Goal: Task Accomplishment & Management: Complete application form

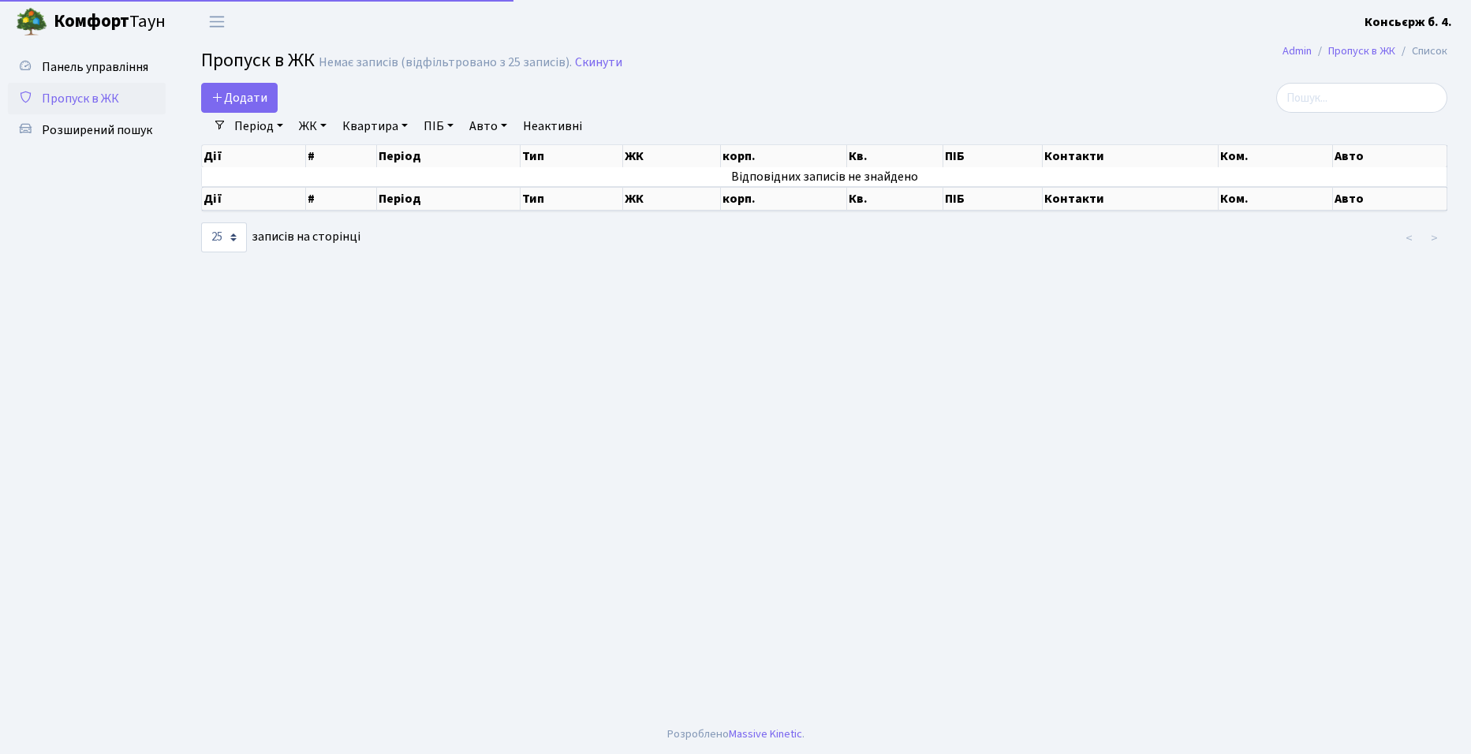
select select "25"
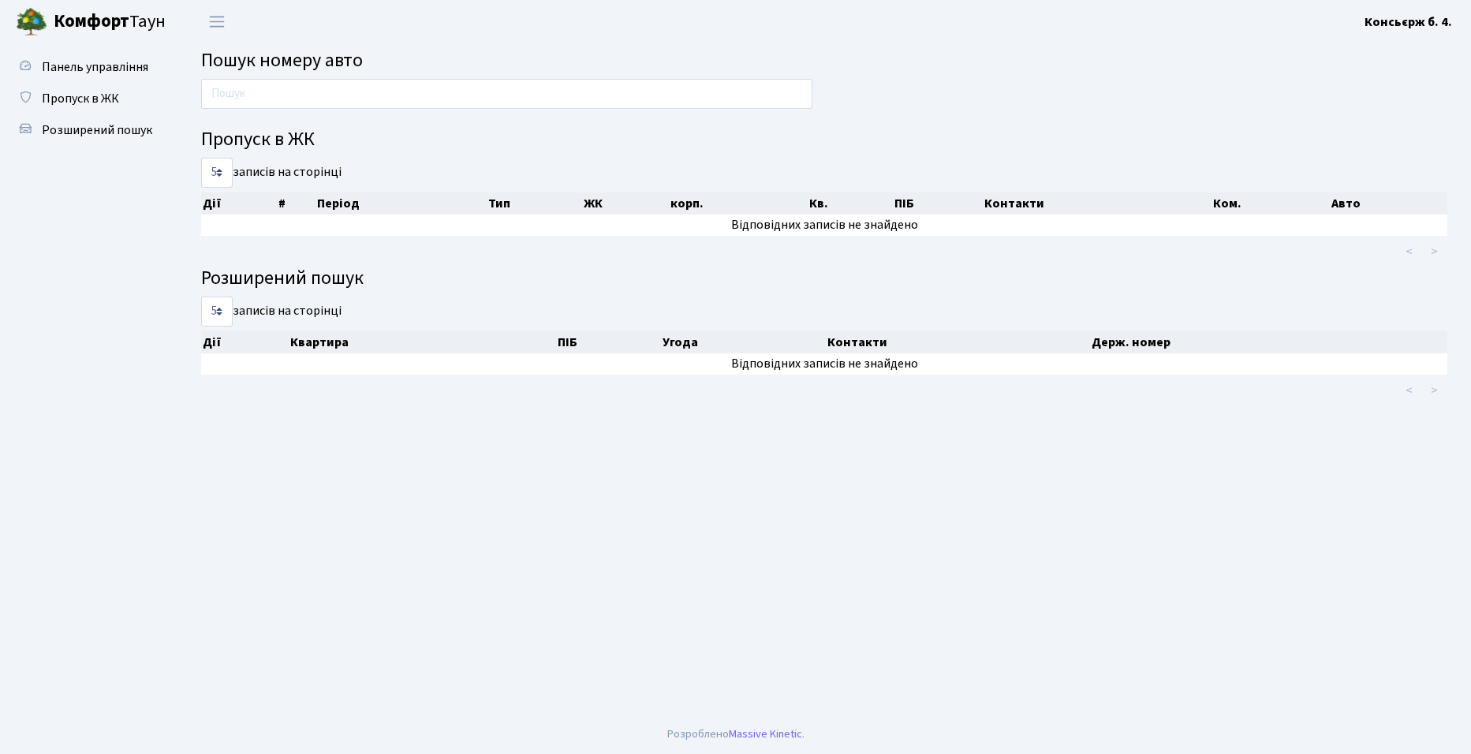
click at [774, 506] on main "Пошук номеру авто Пропуск в ЖК 5 10 25 50 записів на сторінці Дії # Період Тип …" at bounding box center [823, 378] width 1293 height 671
drag, startPoint x: 0, startPoint y: 0, endPoint x: 665, endPoint y: 504, distance: 834.3
click at [665, 504] on main "Пошук номеру авто Пропуск в ЖК 5 10 25 50 записів на сторінці Дії # Період Тип …" at bounding box center [823, 378] width 1293 height 671
click at [115, 23] on b "Комфорт" at bounding box center [92, 21] width 76 height 25
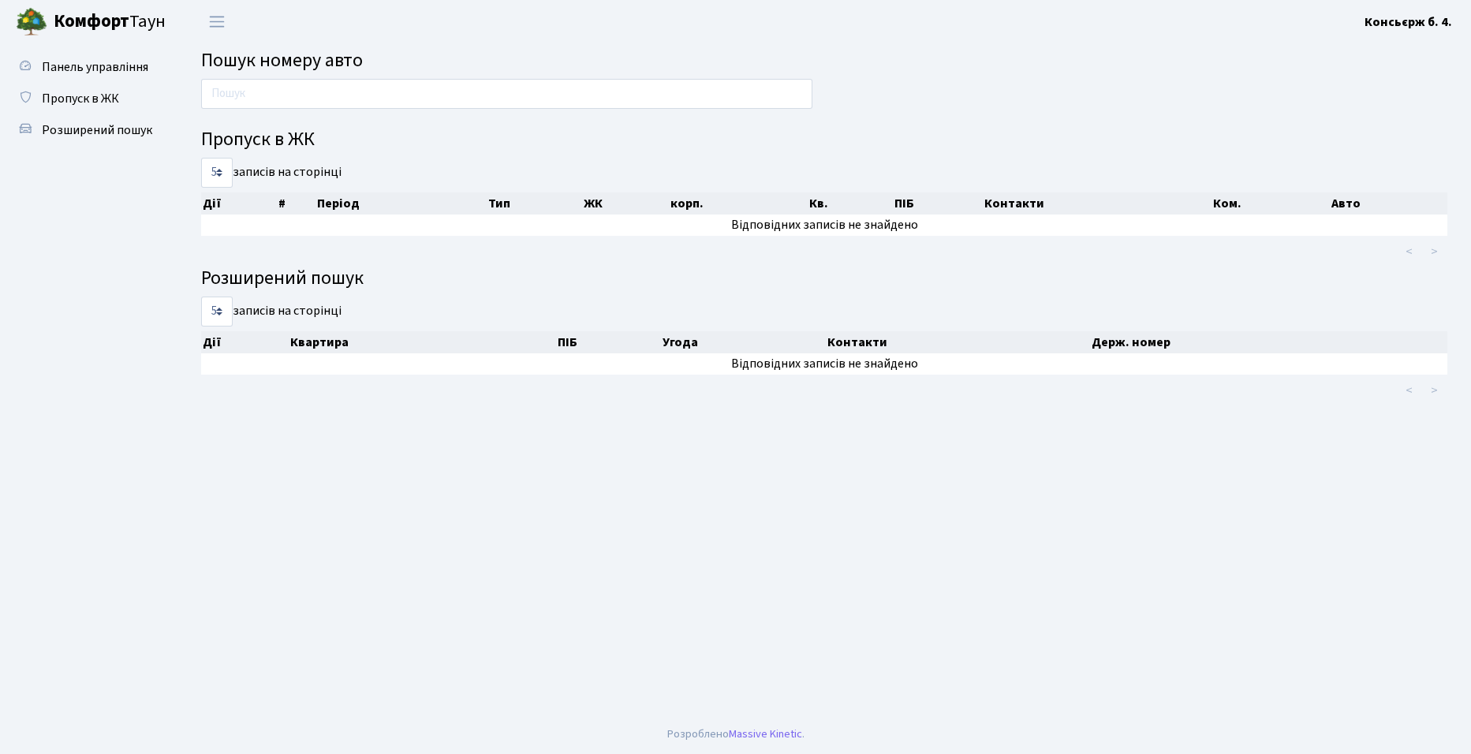
click at [122, 17] on b "Комфорт" at bounding box center [92, 21] width 76 height 25
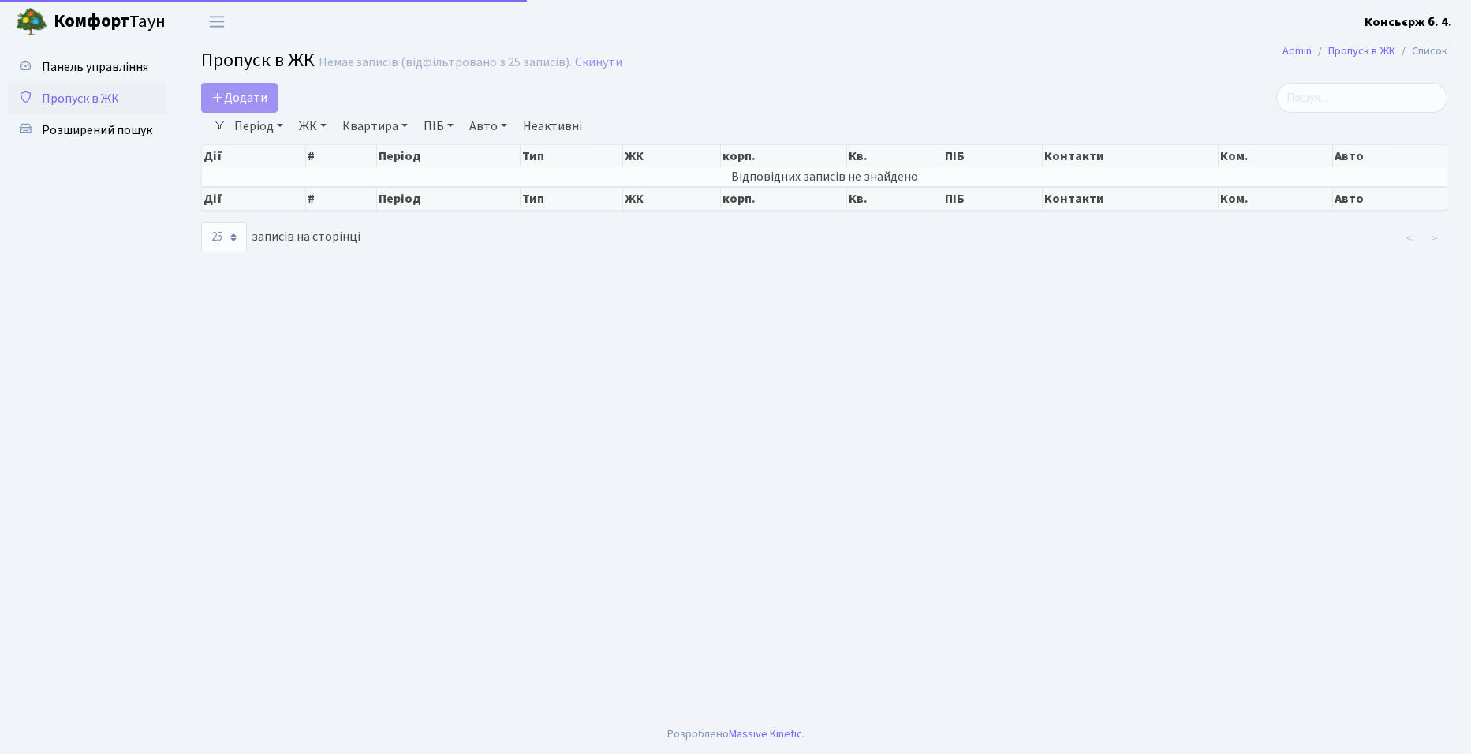
select select "25"
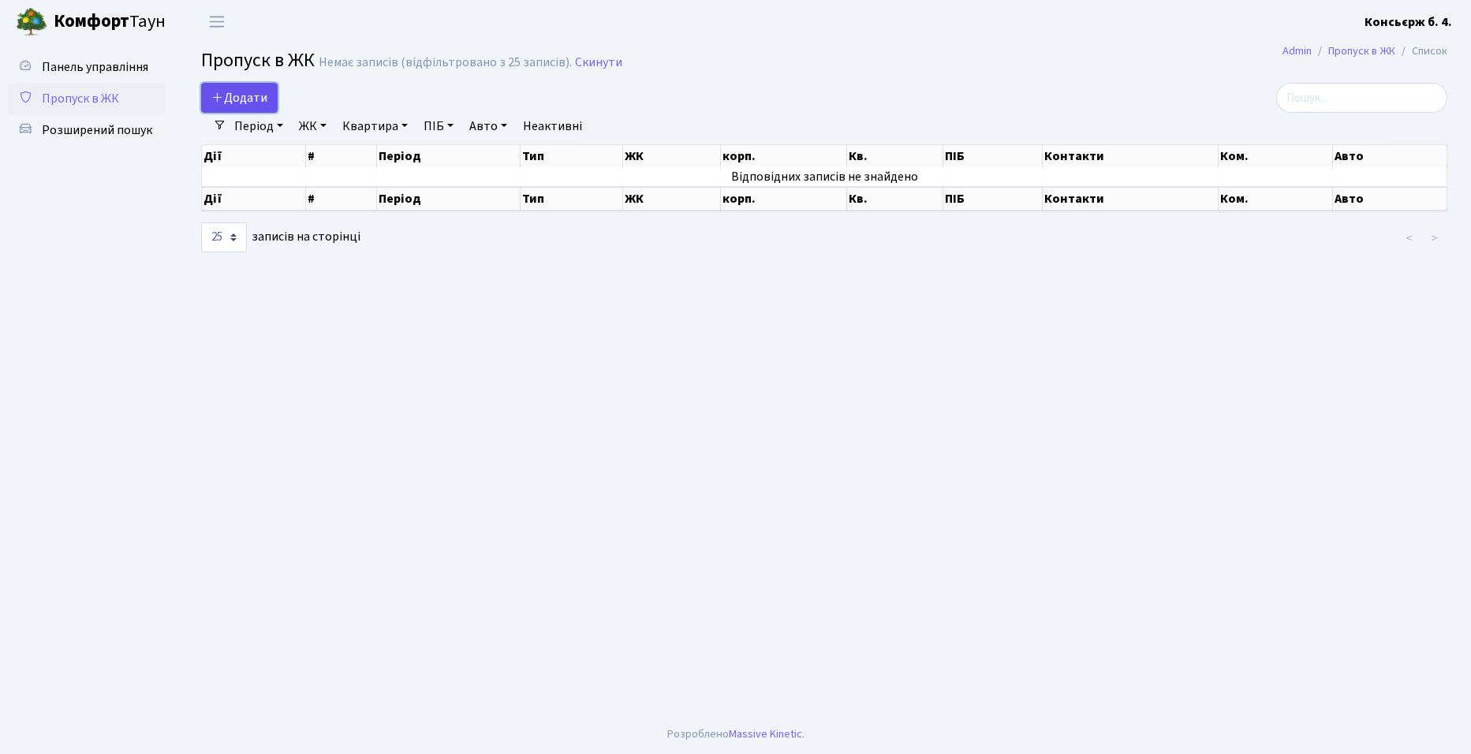
click at [228, 100] on span "Додати" at bounding box center [239, 97] width 56 height 17
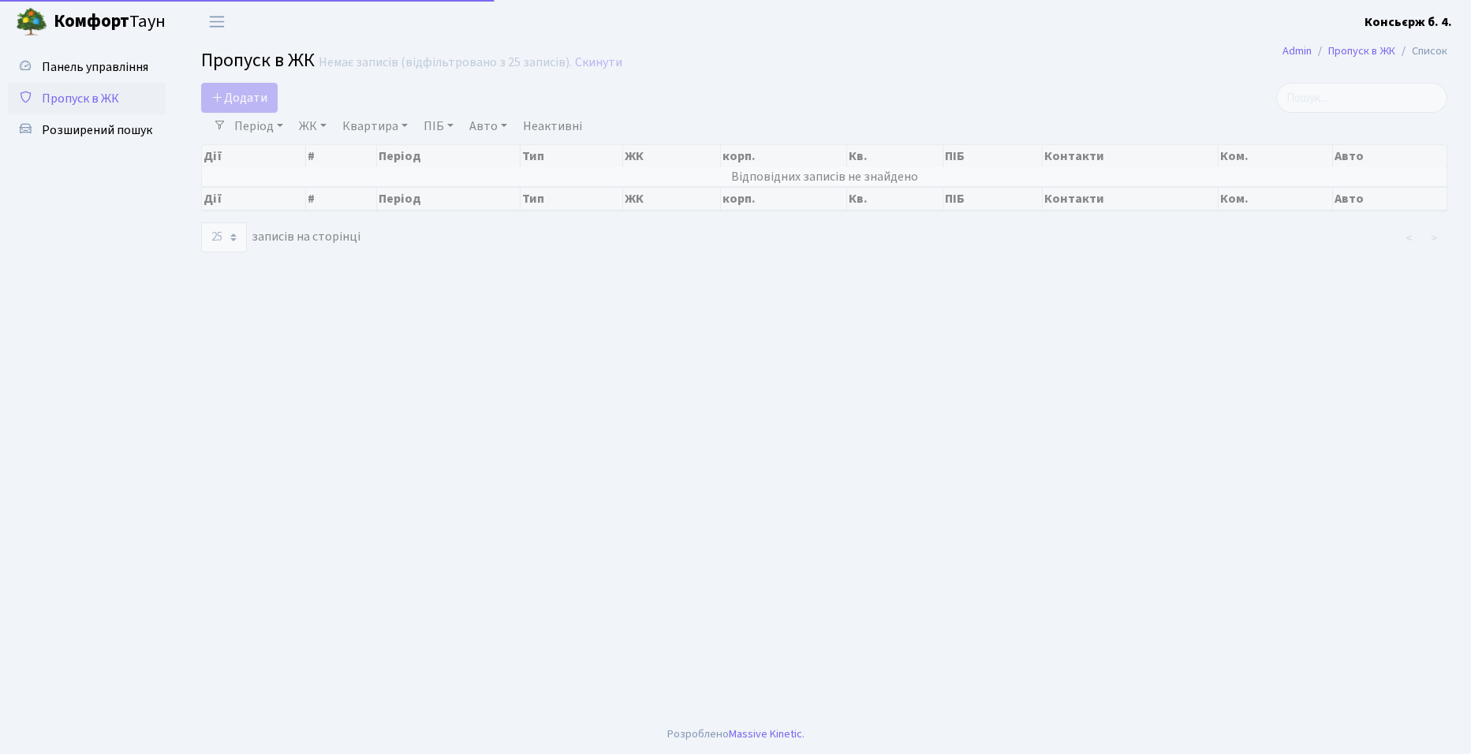
select select "25"
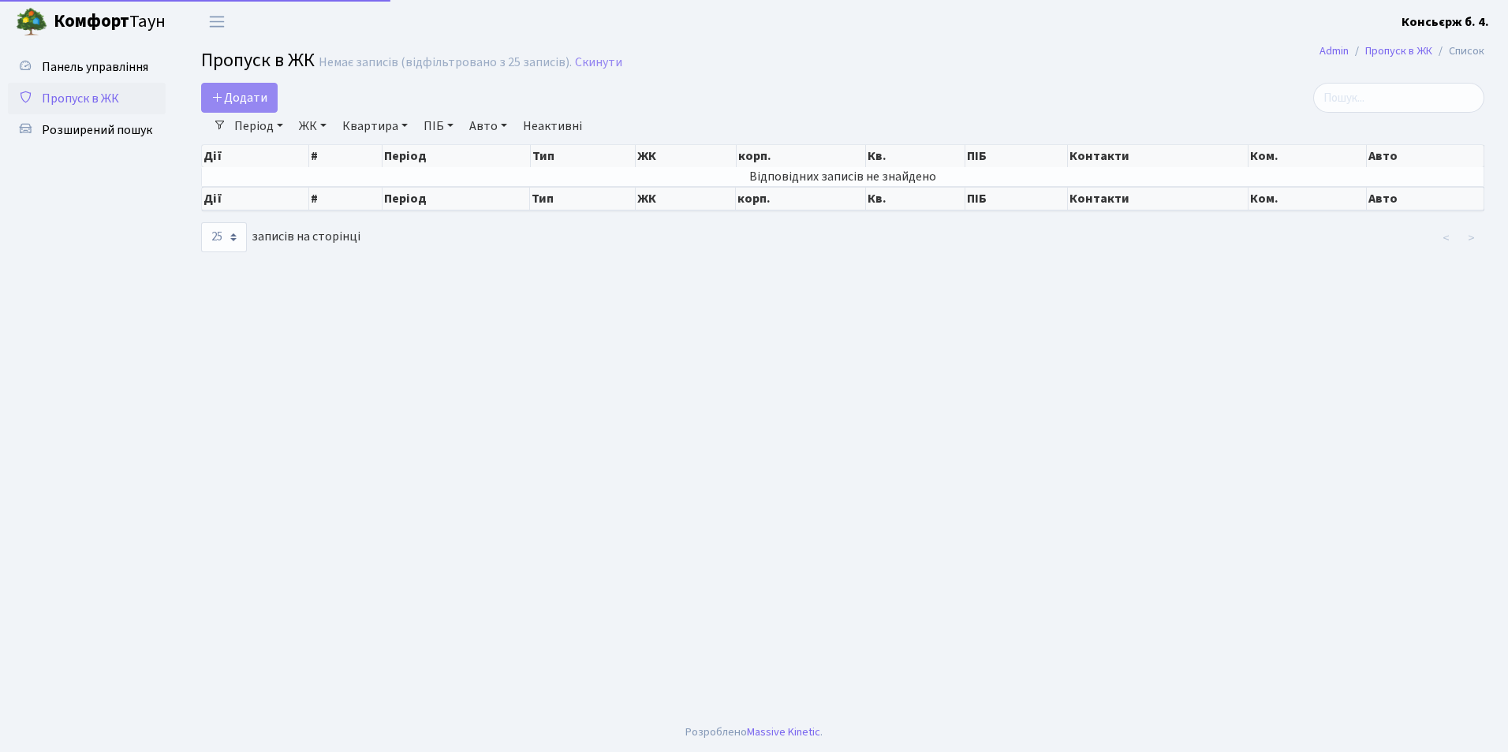
select select "25"
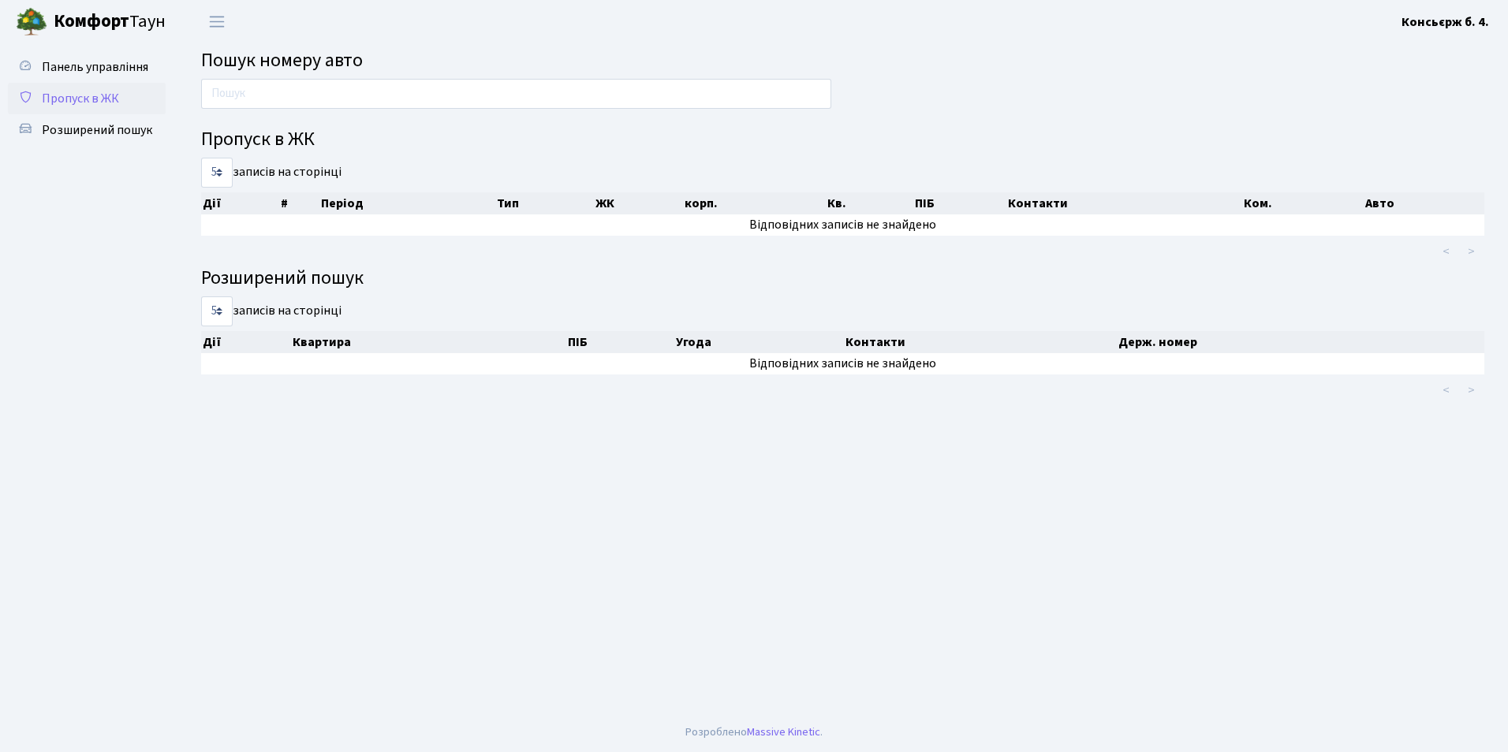
click at [96, 96] on span "Пропуск в ЖК" at bounding box center [80, 98] width 77 height 17
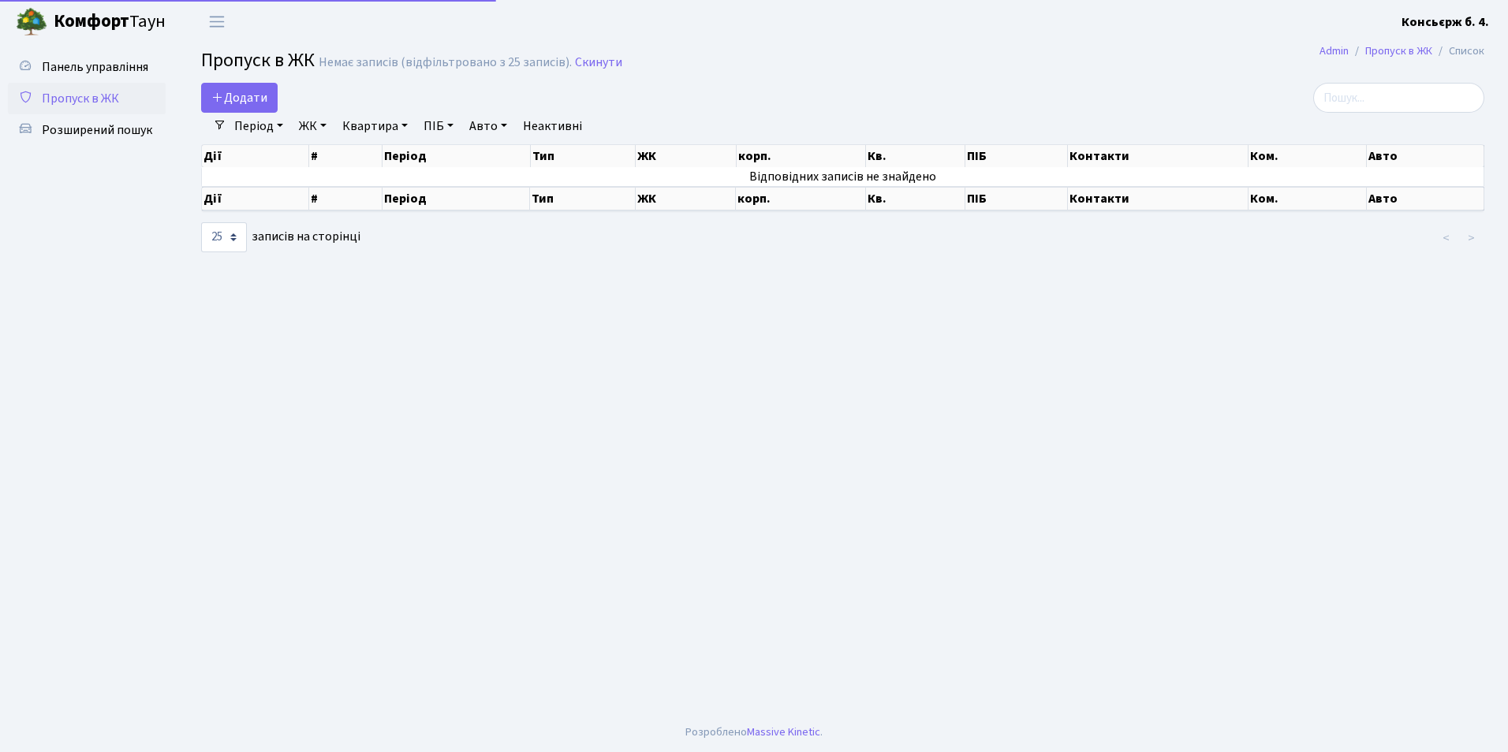
select select "25"
click at [119, 61] on span "Панель управління" at bounding box center [95, 66] width 106 height 17
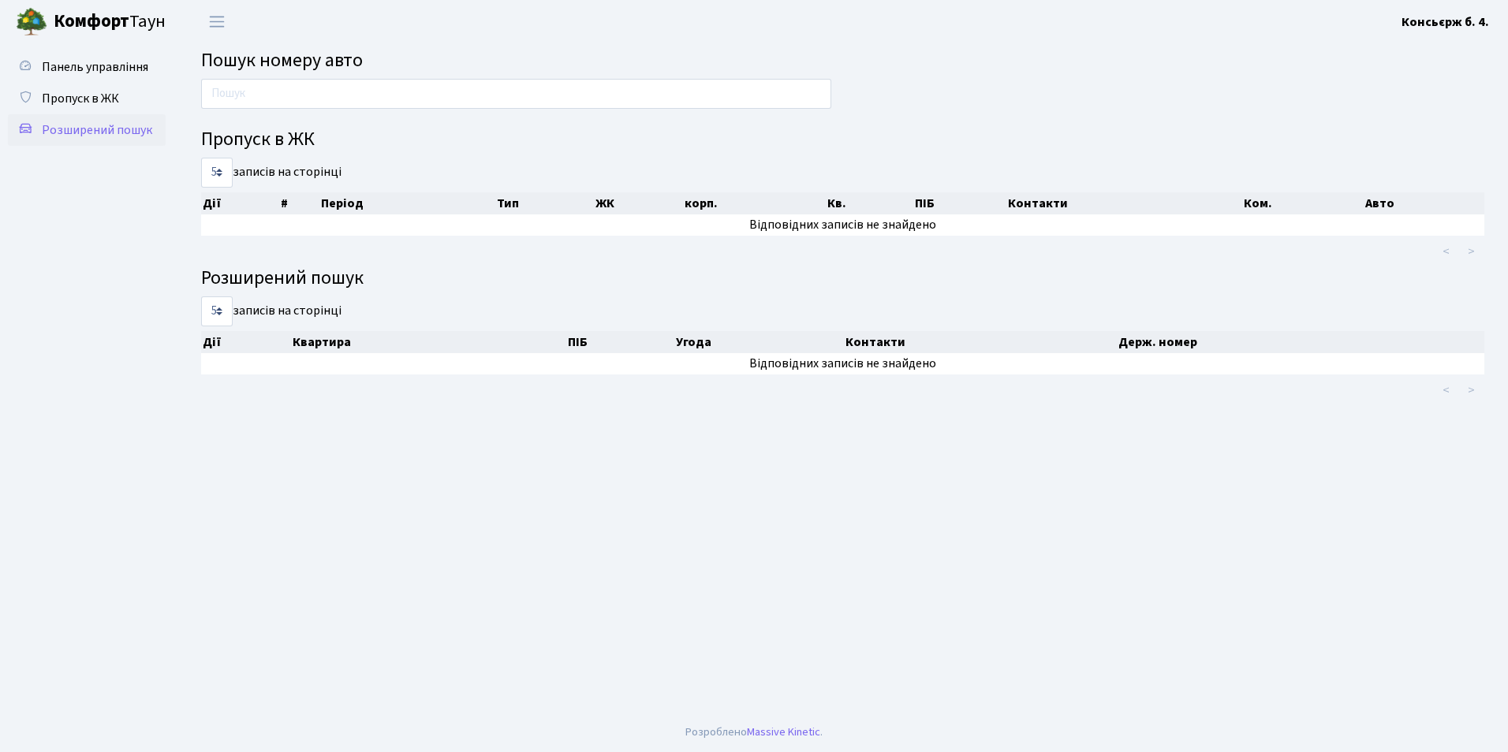
click at [112, 134] on span "Розширений пошук" at bounding box center [97, 129] width 110 height 17
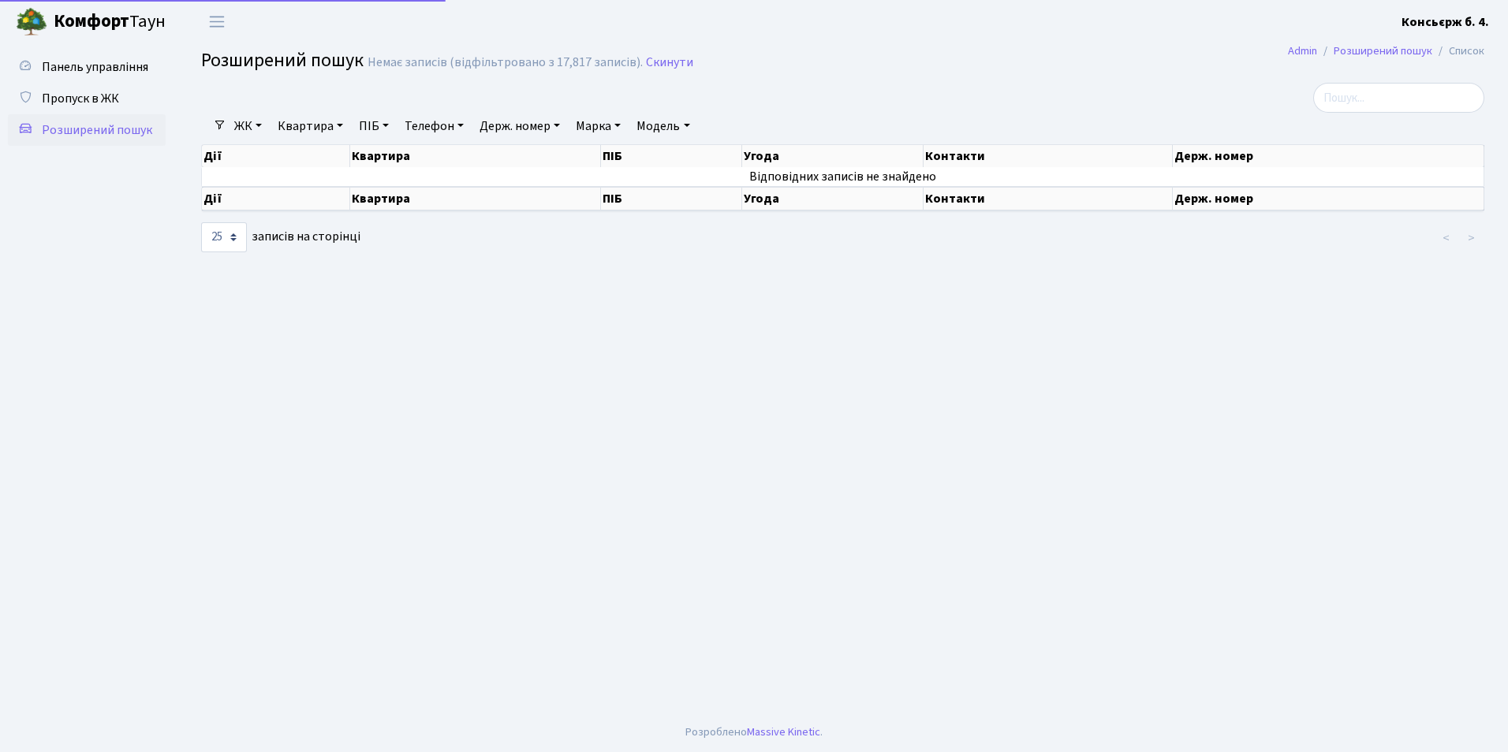
select select "25"
click at [104, 101] on span "Пропуск в ЖК" at bounding box center [80, 98] width 77 height 17
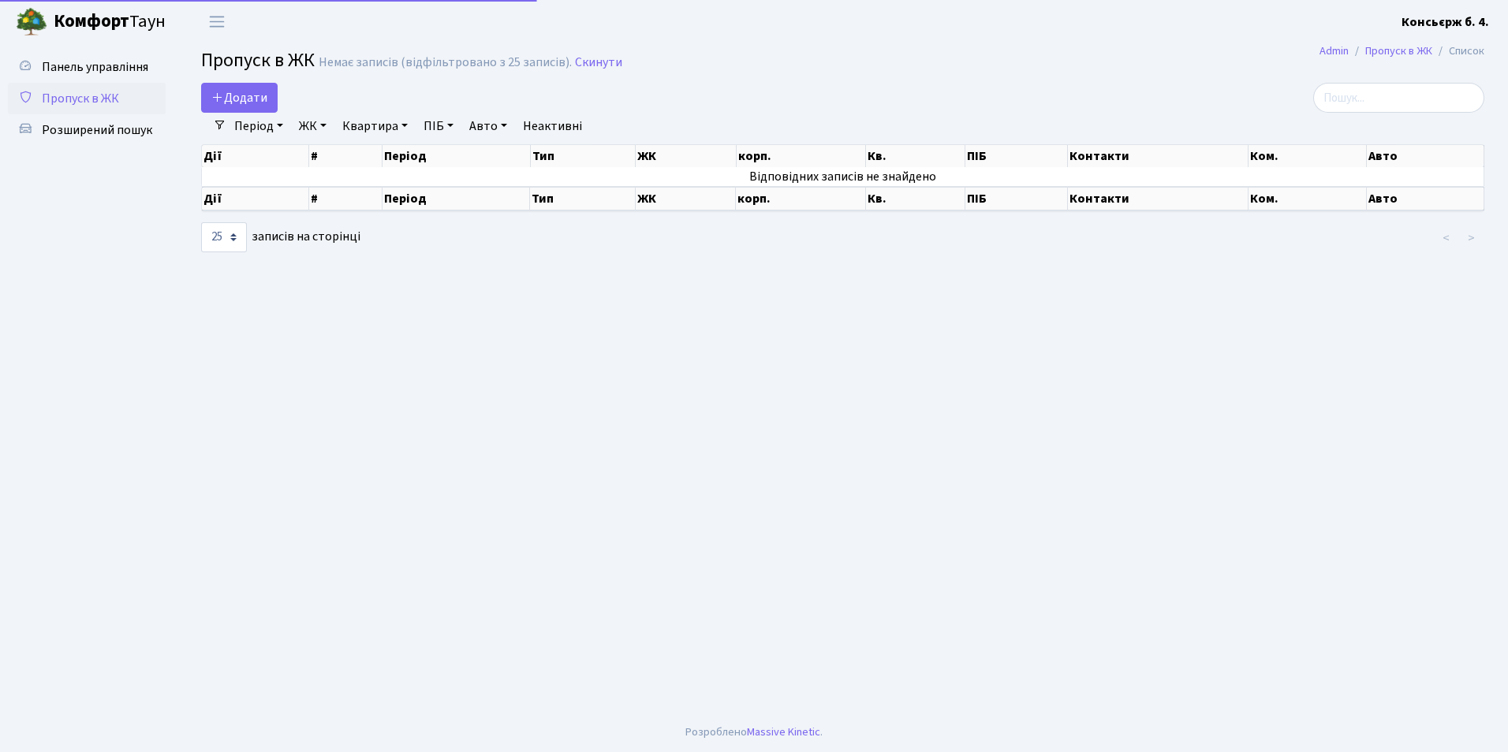
select select "25"
click at [111, 73] on span "Панель управління" at bounding box center [95, 66] width 106 height 17
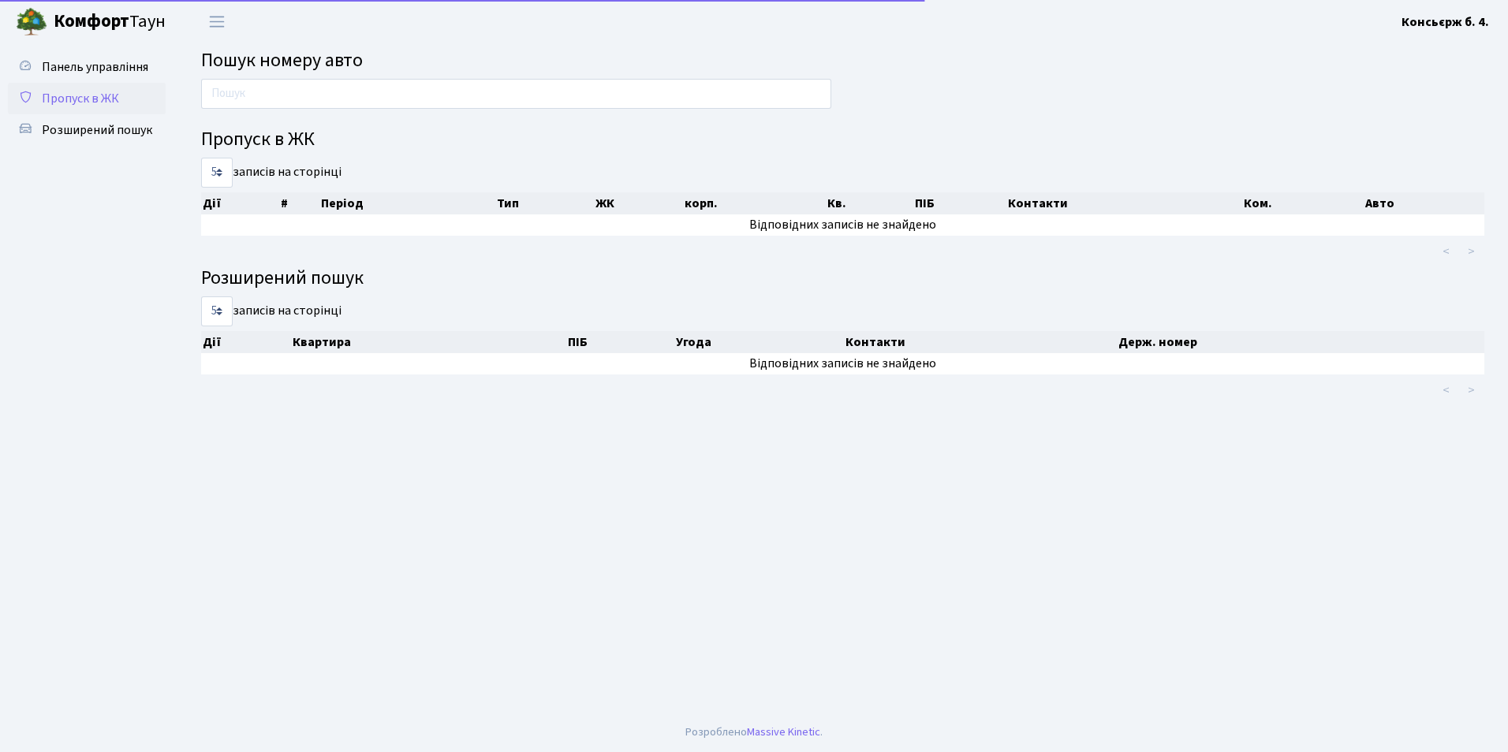
click at [107, 105] on span "Пропуск в ЖК" at bounding box center [80, 98] width 77 height 17
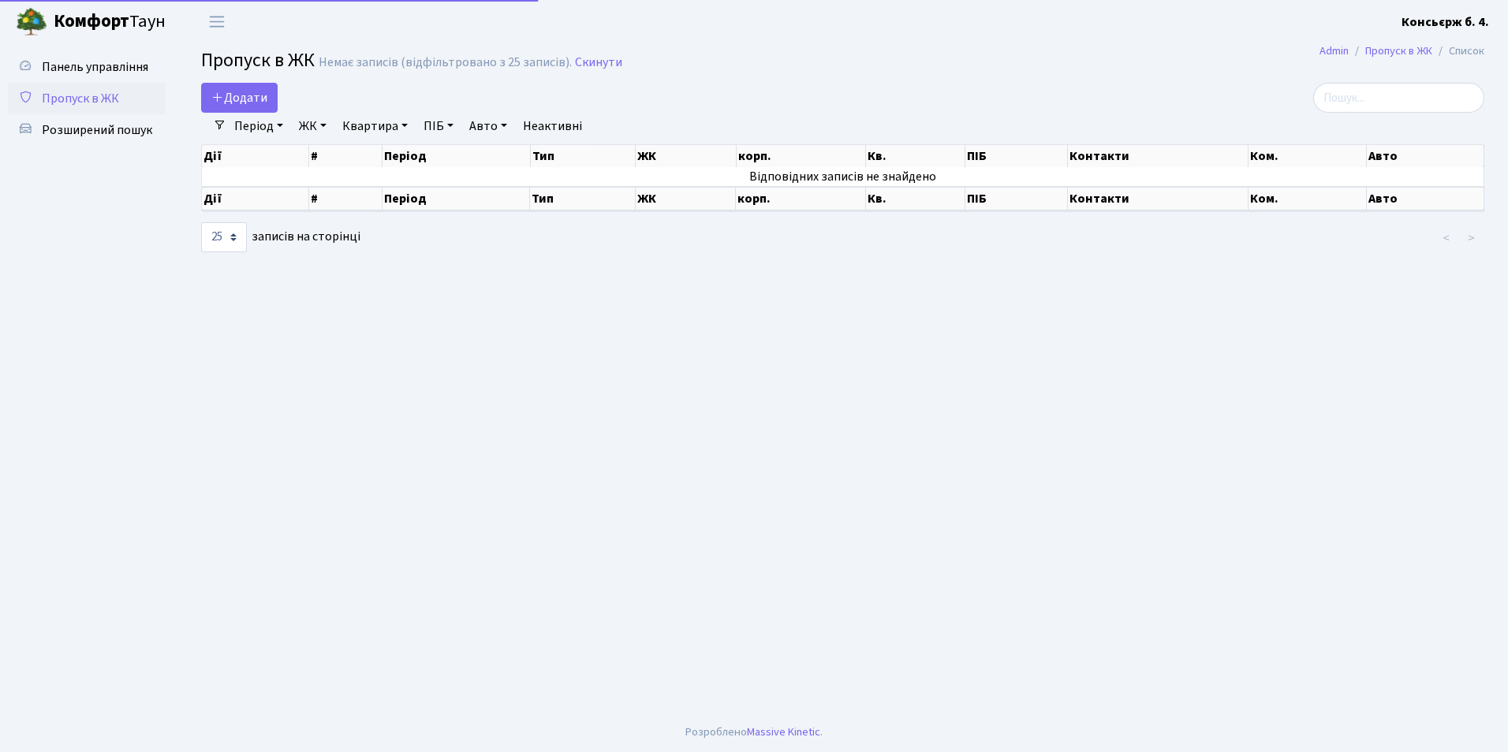
select select "25"
click at [229, 99] on span "Додати" at bounding box center [239, 97] width 56 height 17
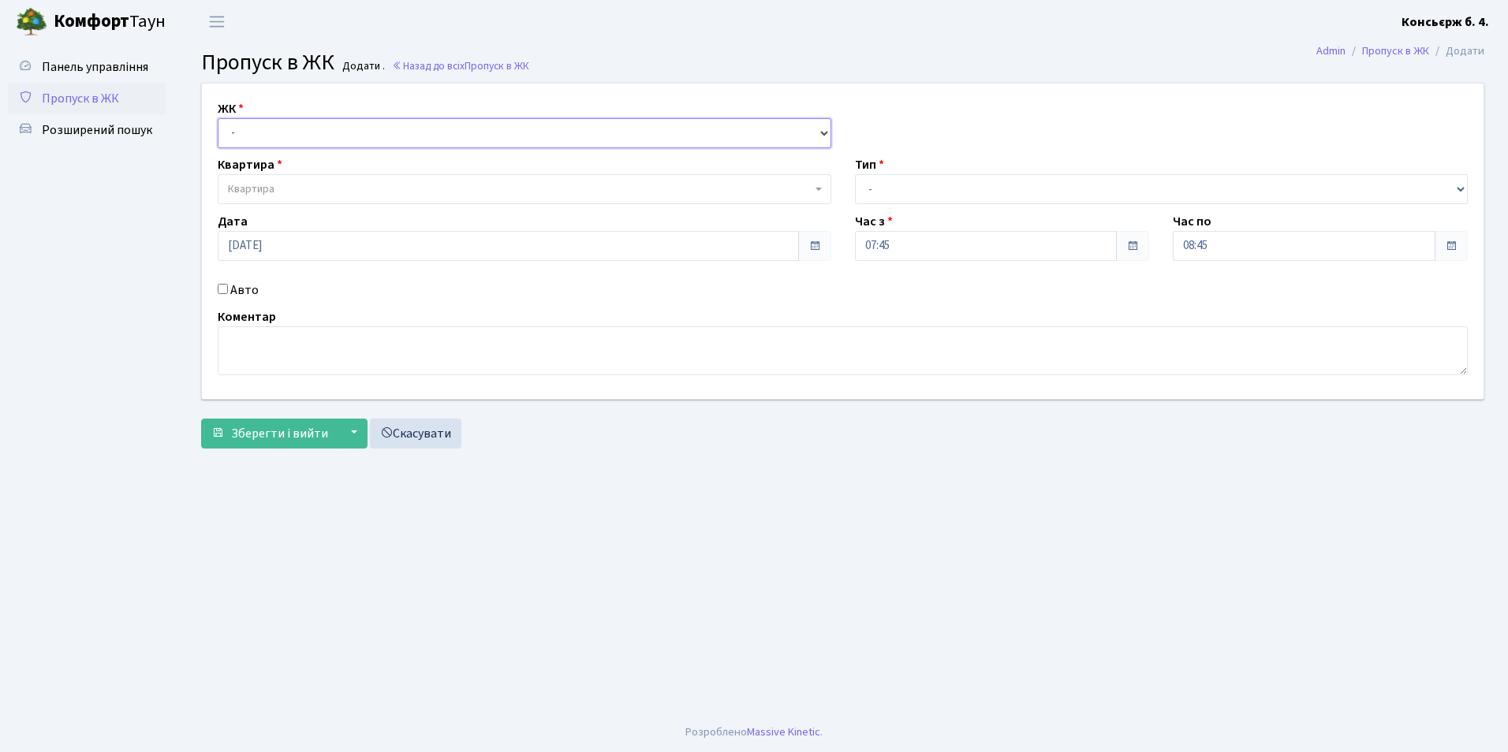
click at [229, 137] on select "- СП4, Столичне шосе, 5" at bounding box center [525, 133] width 614 height 30
click at [151, 210] on ul "Панель управління Пропуск в ЖК Розширений пошук" at bounding box center [87, 378] width 158 height 654
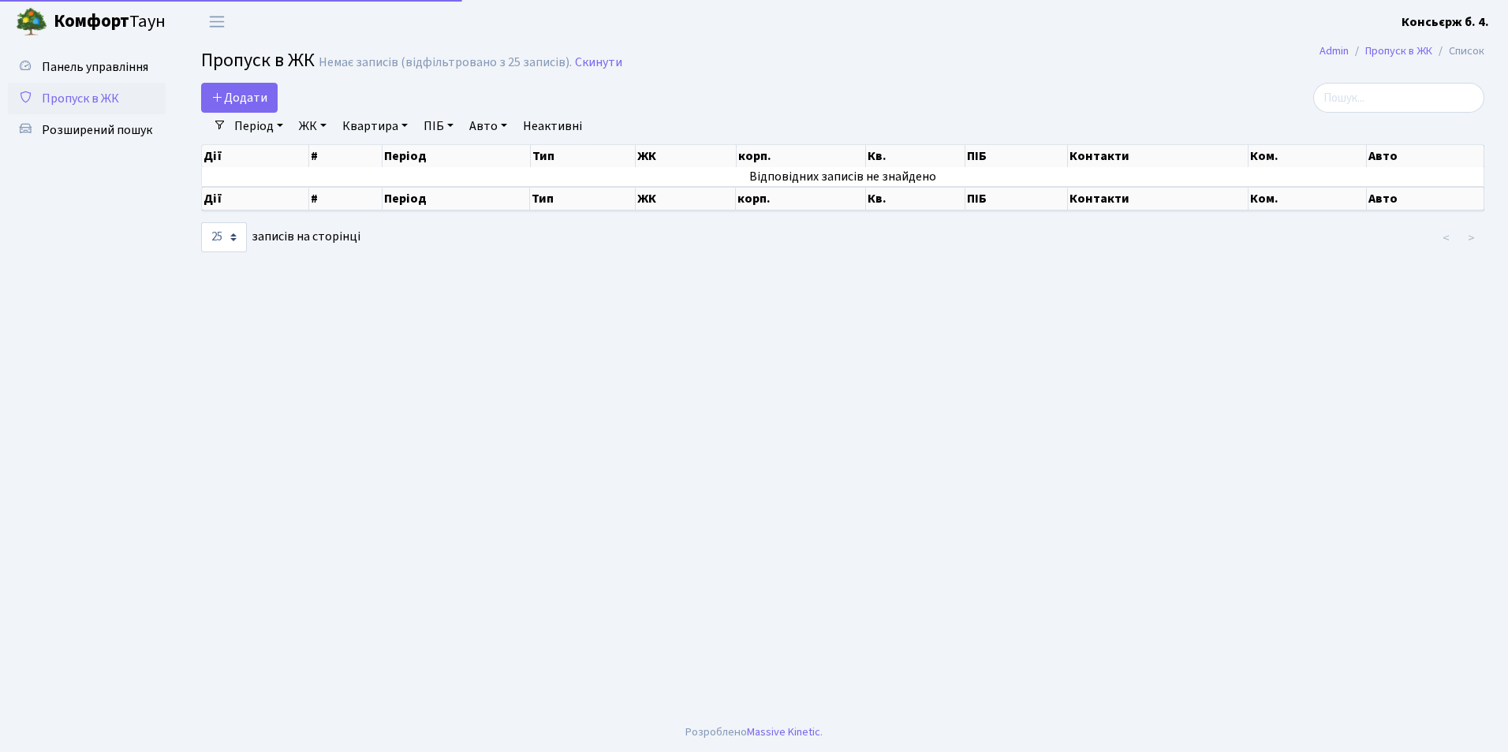
select select "25"
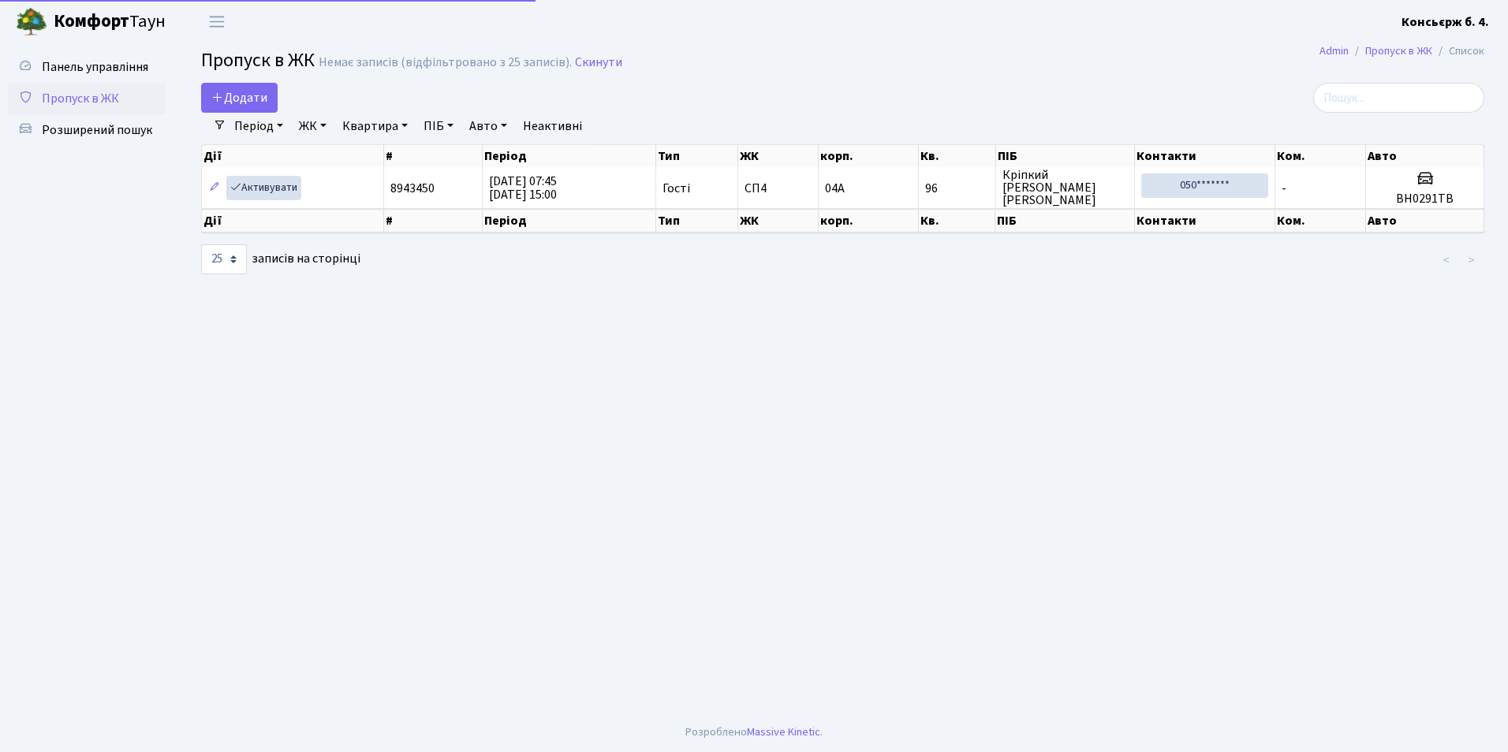
select select "25"
click at [248, 95] on span "Додати" at bounding box center [239, 97] width 56 height 17
